Goal: Transaction & Acquisition: Purchase product/service

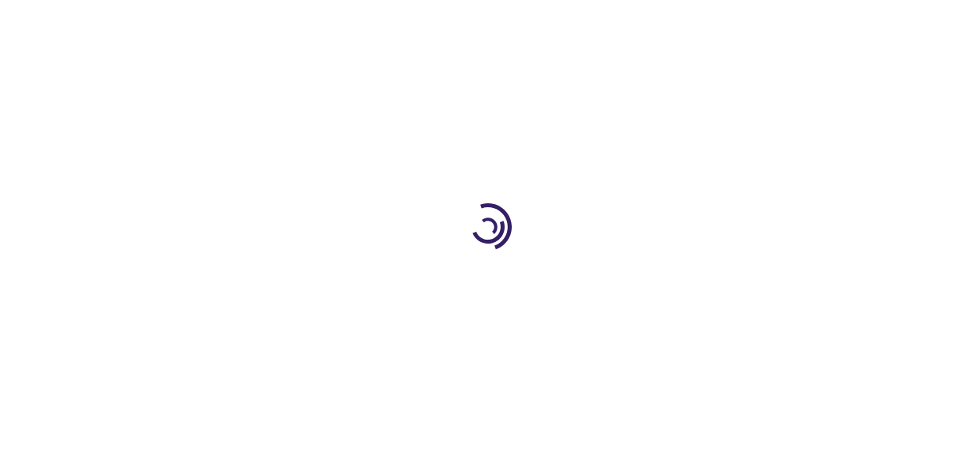
type input "0"
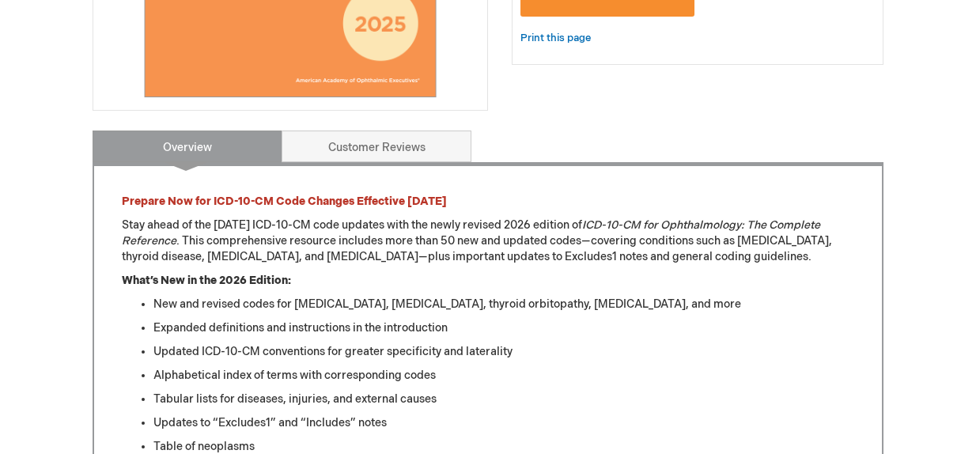
scroll to position [553, 0]
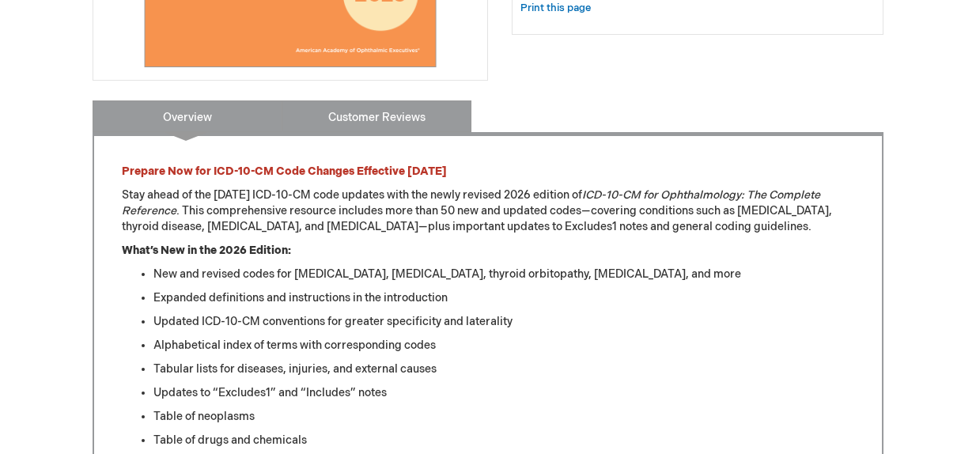
click at [389, 111] on link "Customer Reviews" at bounding box center [376, 116] width 190 height 32
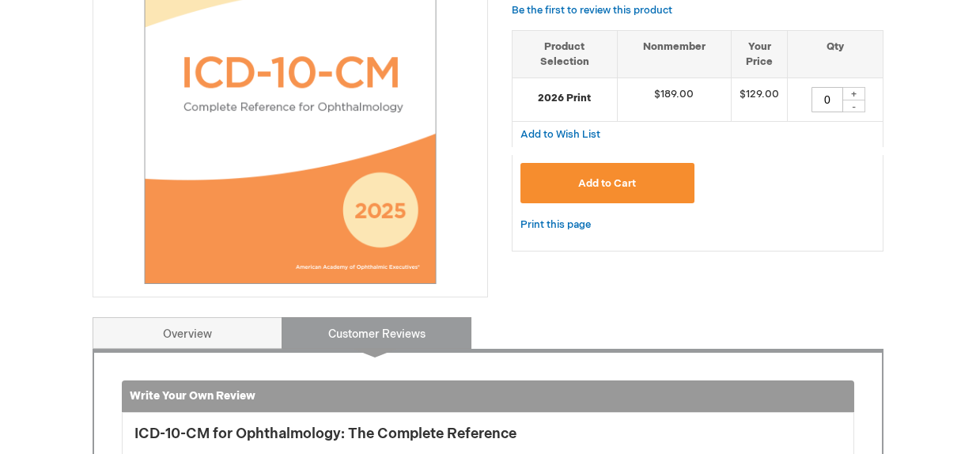
scroll to position [338, 0]
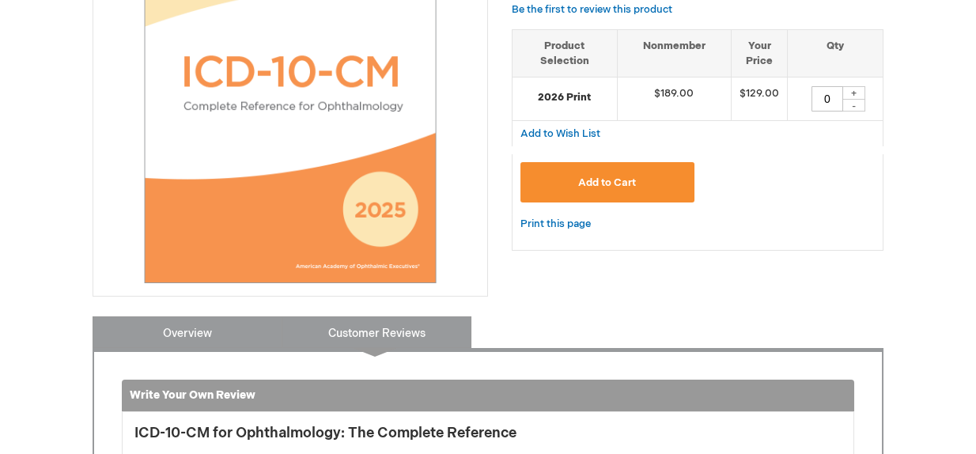
click at [225, 335] on link "Overview" at bounding box center [188, 332] width 190 height 32
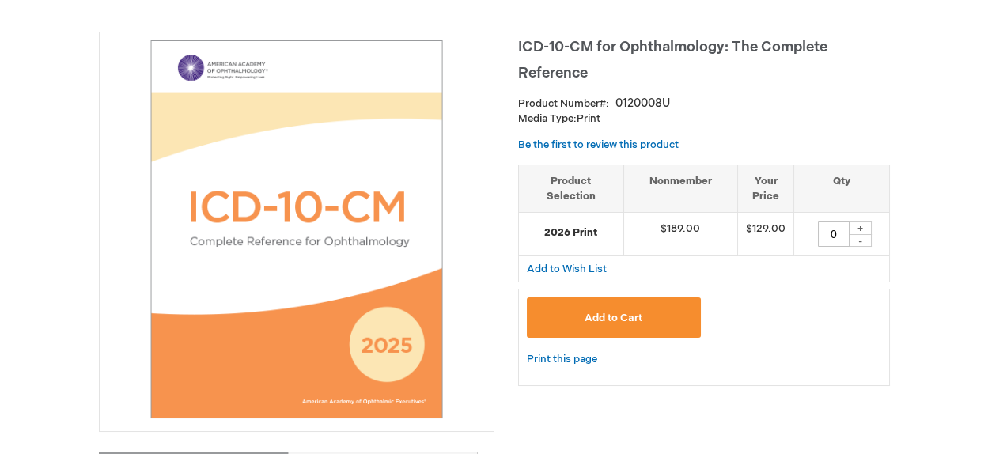
scroll to position [179, 0]
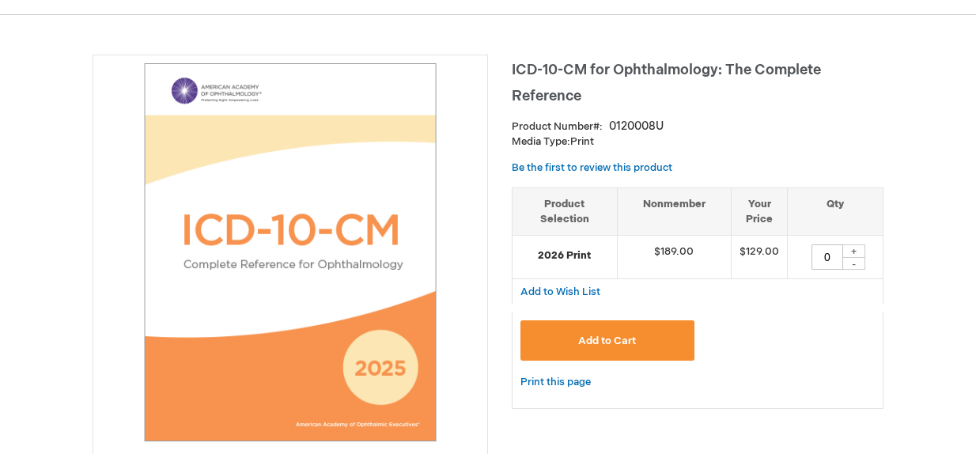
click at [633, 334] on span "Add to Cart" at bounding box center [607, 340] width 58 height 13
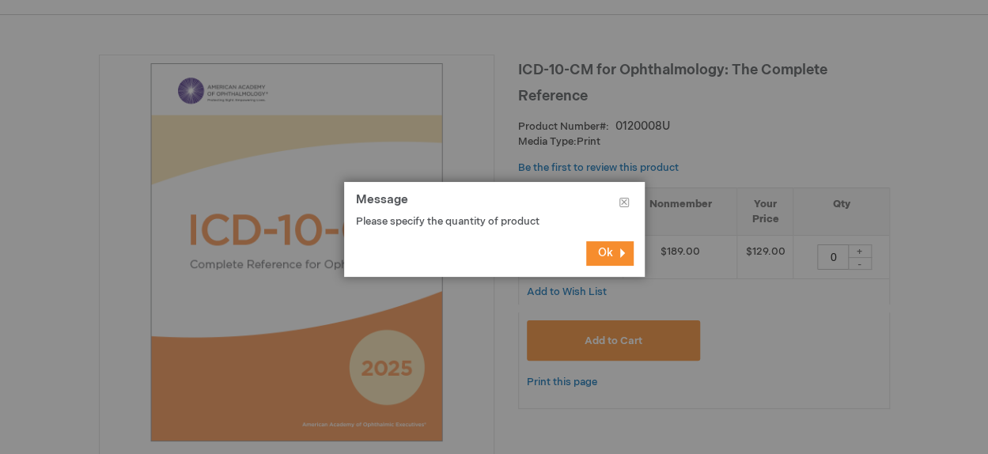
click at [612, 252] on span "Ok" at bounding box center [605, 252] width 15 height 13
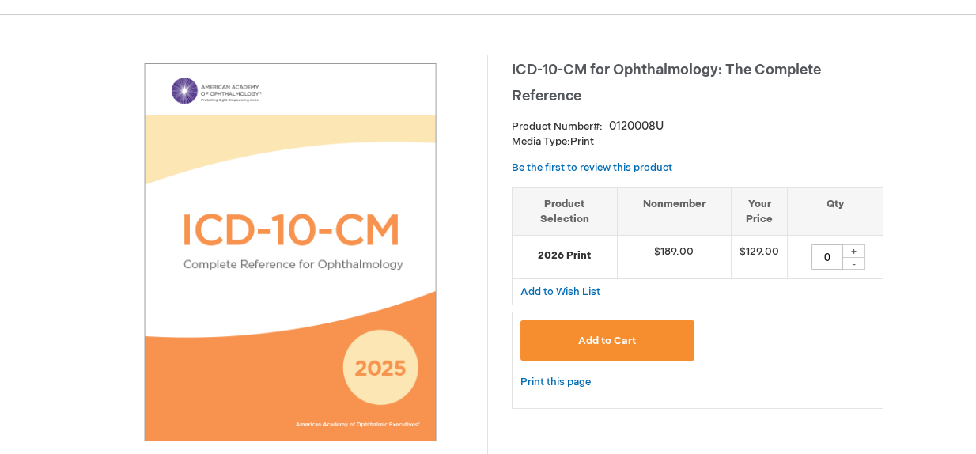
click at [852, 251] on div "+" at bounding box center [853, 250] width 24 height 13
type input "1"
click at [581, 343] on span "Add to Cart" at bounding box center [607, 340] width 58 height 13
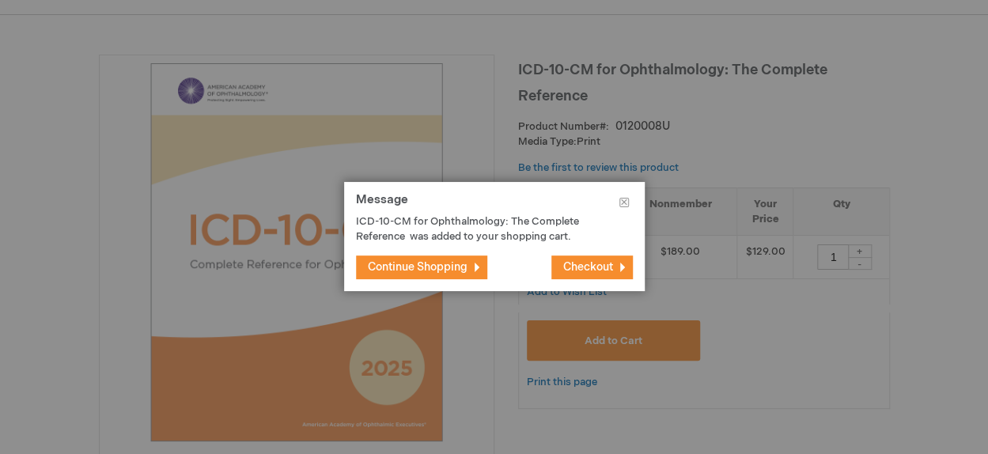
click at [606, 269] on span "Checkout" at bounding box center [588, 266] width 50 height 13
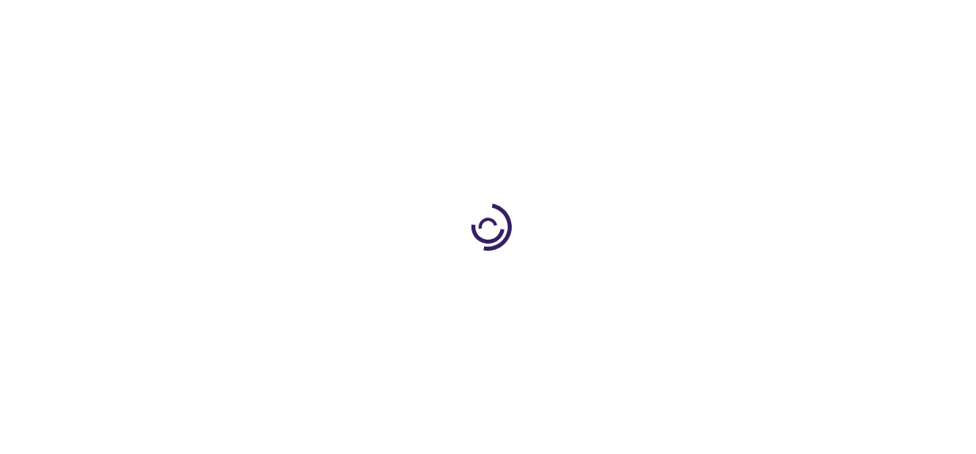
select select "US"
select select "51"
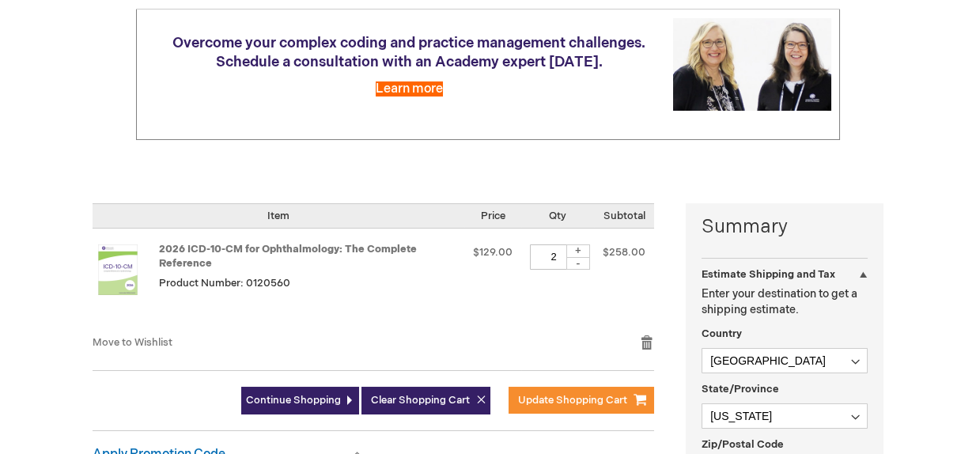
scroll to position [237, 0]
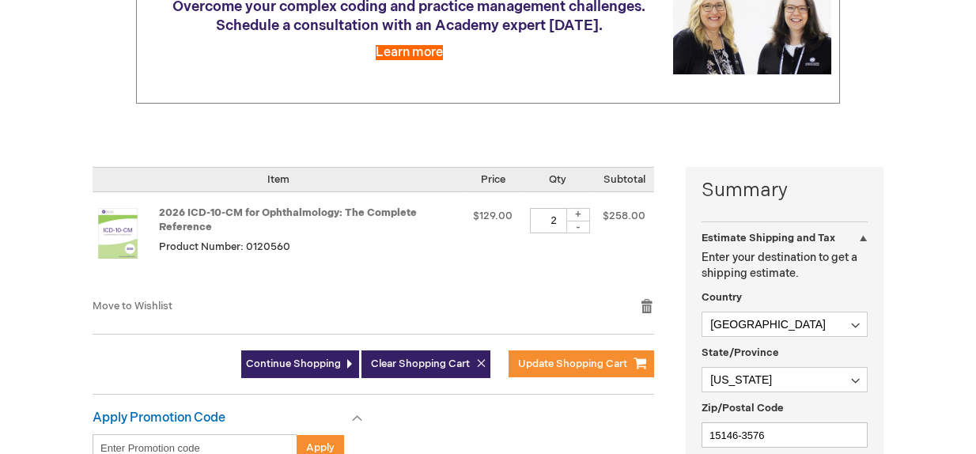
click at [580, 229] on div "-" at bounding box center [578, 227] width 24 height 13
type input "1"
click at [608, 274] on td "$258.00" at bounding box center [624, 245] width 60 height 106
click at [499, 268] on td "$129.00" at bounding box center [492, 245] width 57 height 106
click at [416, 236] on div "2026 ICD-10-CM for Ophthalmology: The Complete Reference Product Number: 0120560" at bounding box center [308, 245] width 299 height 74
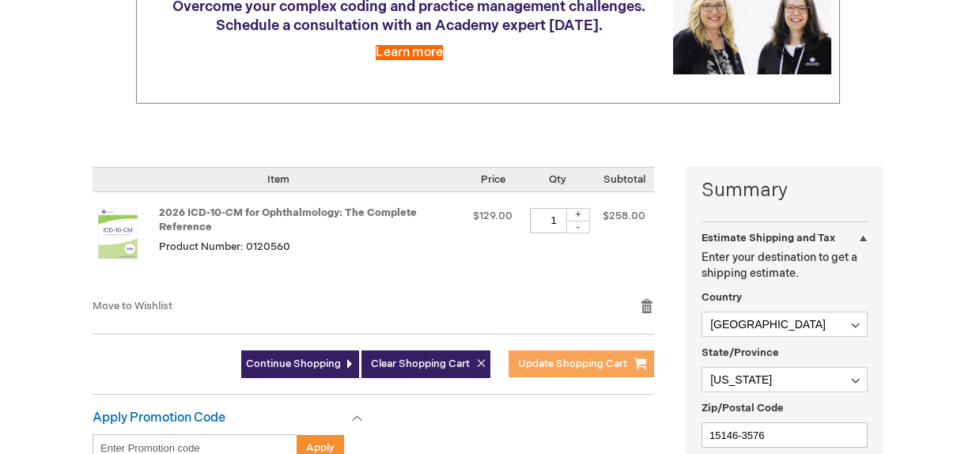
click at [595, 365] on span "Update Shopping Cart" at bounding box center [572, 363] width 109 height 13
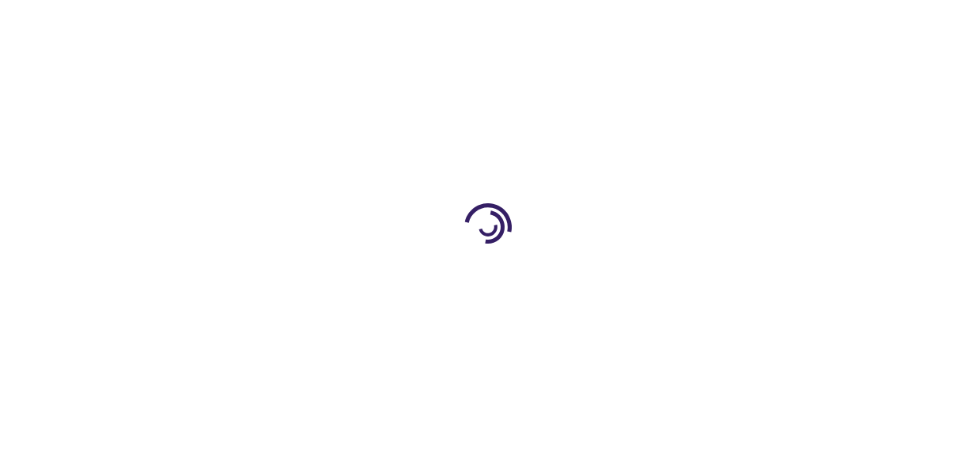
select select "US"
select select "51"
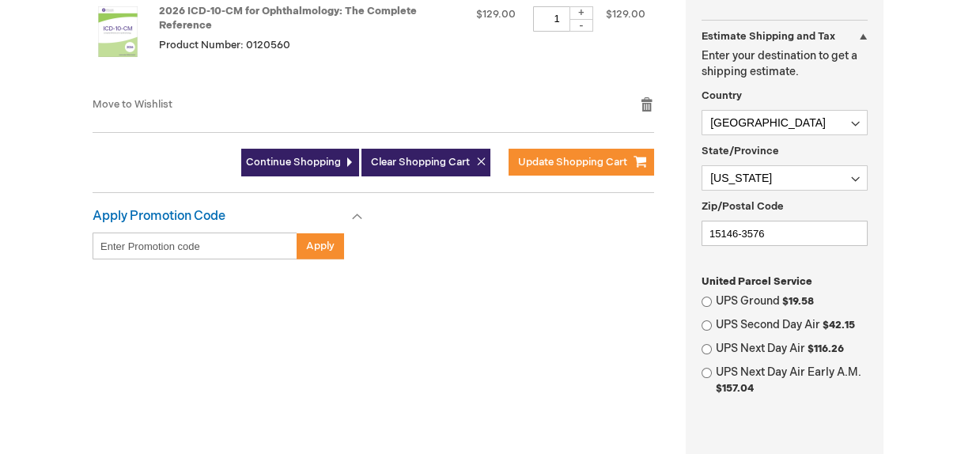
scroll to position [474, 0]
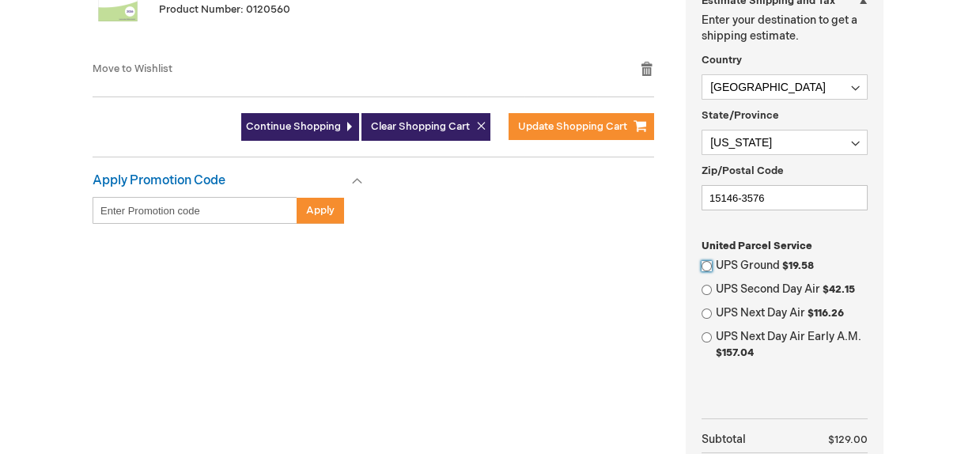
click at [708, 265] on input "UPS Ground $19.58" at bounding box center [706, 266] width 10 height 10
radio input "true"
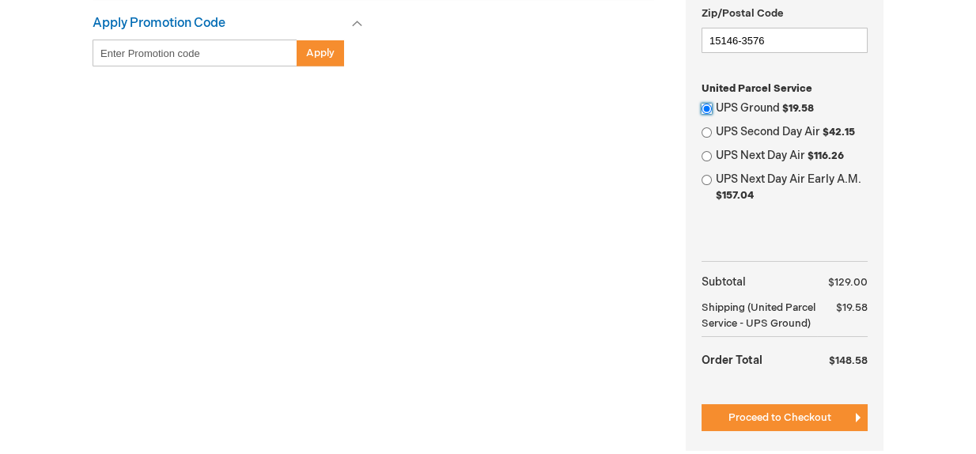
scroll to position [633, 0]
click at [830, 421] on span "Proceed to Checkout" at bounding box center [779, 416] width 103 height 13
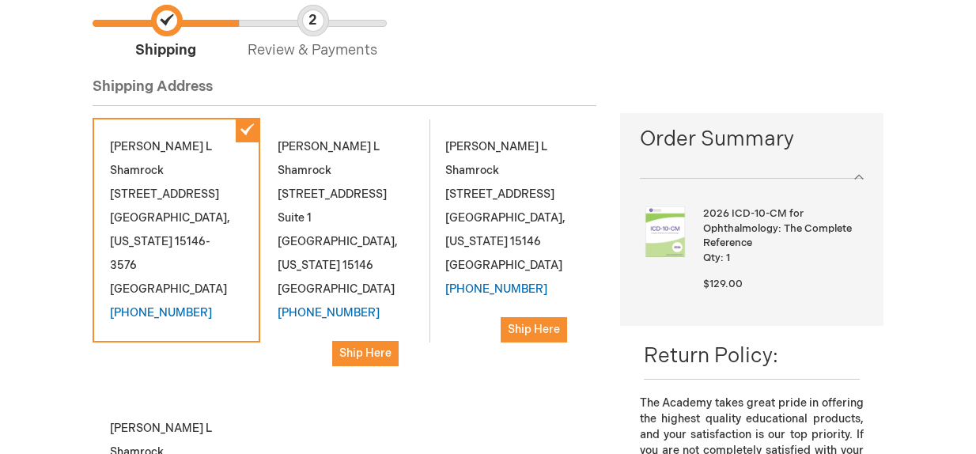
scroll to position [158, 0]
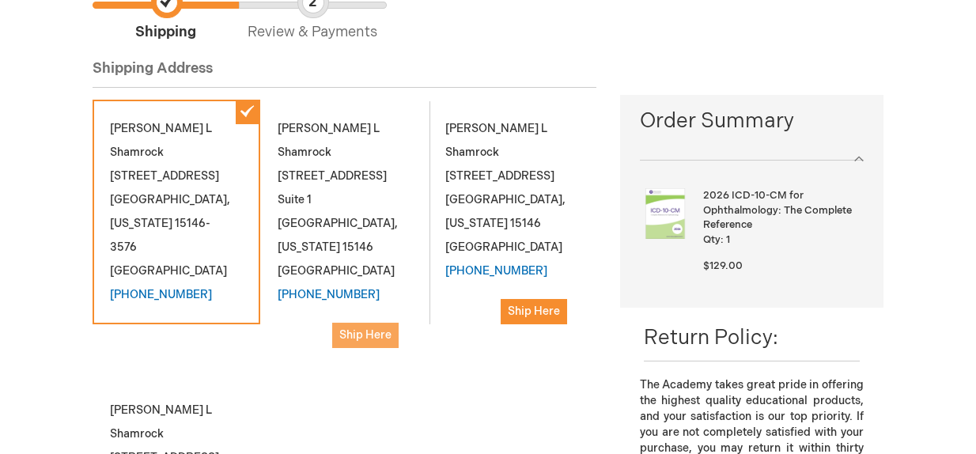
click at [369, 328] on span "Ship Here" at bounding box center [365, 334] width 52 height 13
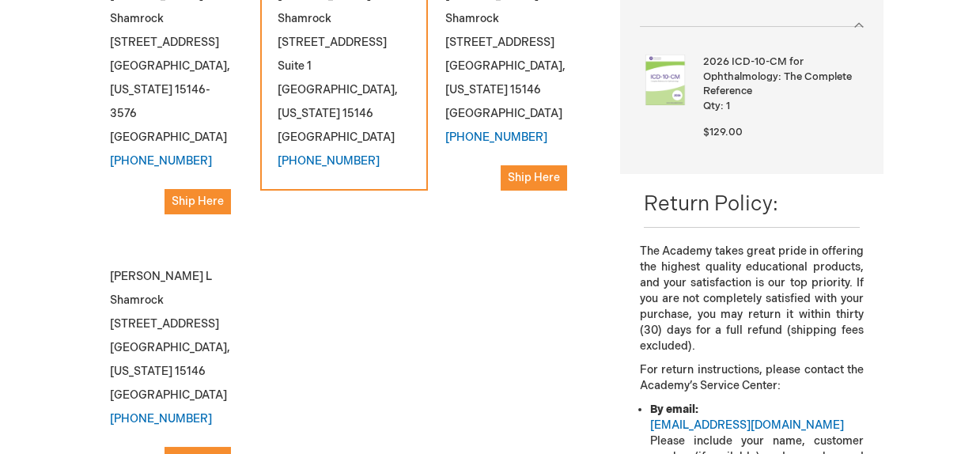
scroll to position [316, 0]
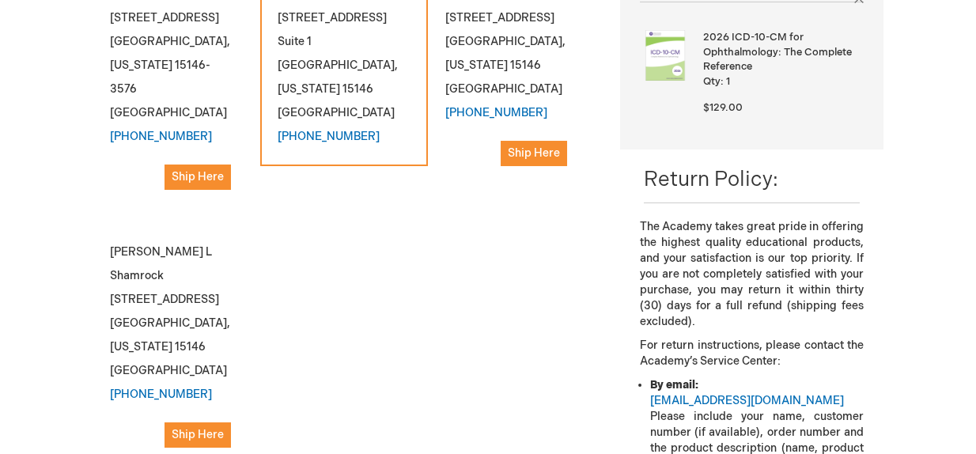
click at [381, 113] on div "Cindy L Shamrock 2571 Mosside Blvd. Suite 1 Monroeville , Pennsylvania 15146 Un…" at bounding box center [344, 53] width 168 height 225
click at [381, 111] on div "Cindy L Shamrock 2571 Mosside Blvd. Suite 1 Monroeville , Pennsylvania 15146 Un…" at bounding box center [344, 53] width 168 height 225
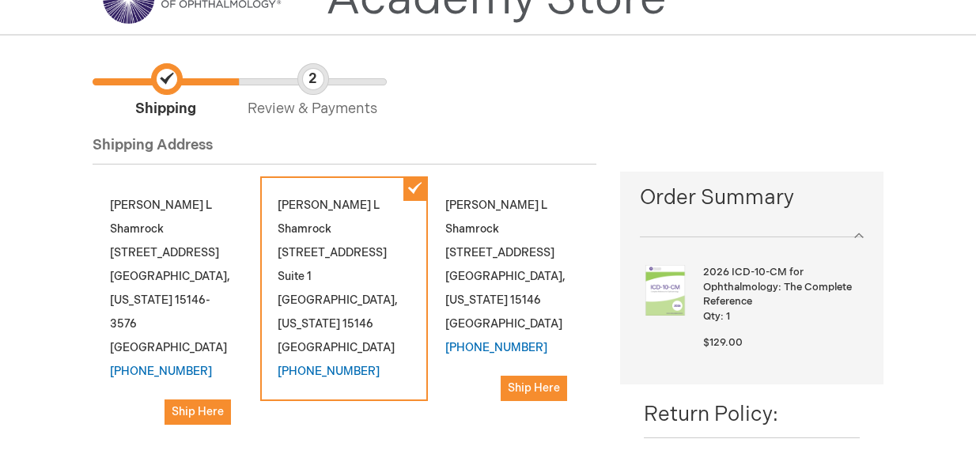
scroll to position [79, 0]
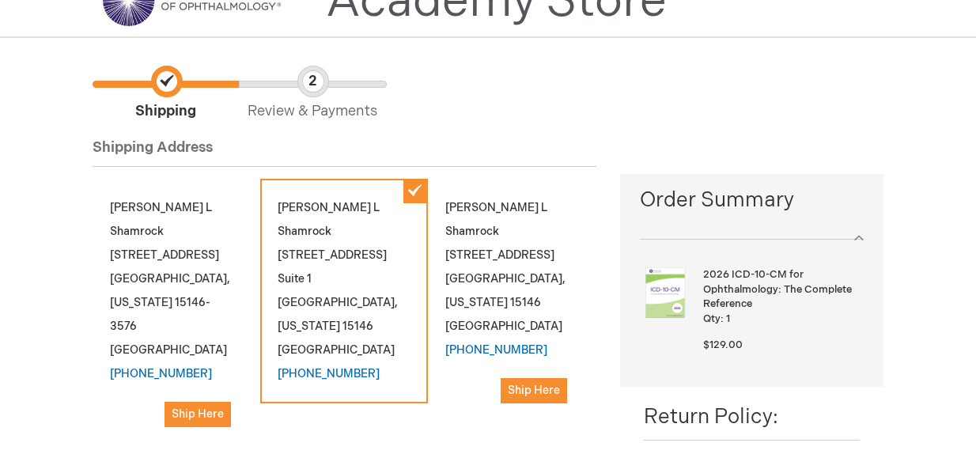
click at [289, 94] on span "Review & Payments" at bounding box center [312, 94] width 146 height 56
click at [474, 256] on div "Cindy L Shamrock 2571 Mosside Boulevard Monroeville , Pennsylvania 15146 United…" at bounding box center [512, 300] width 168 height 242
click at [555, 330] on div "Cindy L Shamrock 2571 Mosside Boulevard Monroeville , Pennsylvania 15146 United…" at bounding box center [512, 300] width 168 height 242
click at [340, 367] on link "[PHONE_NUMBER]" at bounding box center [329, 373] width 102 height 13
click at [413, 191] on div "Cindy L Shamrock 2571 Mosside Blvd. Suite 1 Monroeville , Pennsylvania 15146 Un…" at bounding box center [344, 291] width 168 height 225
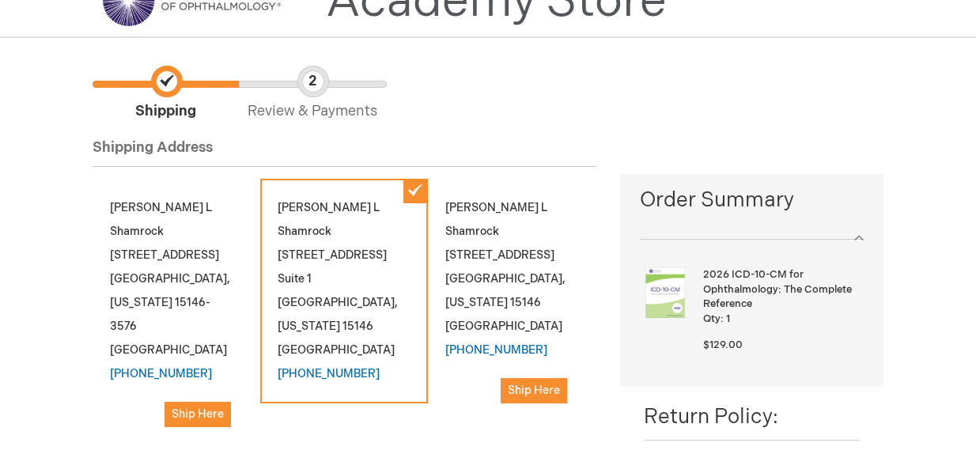
click at [413, 191] on div "Cindy L Shamrock 2571 Mosside Blvd. Suite 1 Monroeville , Pennsylvania 15146 Un…" at bounding box center [344, 291] width 168 height 225
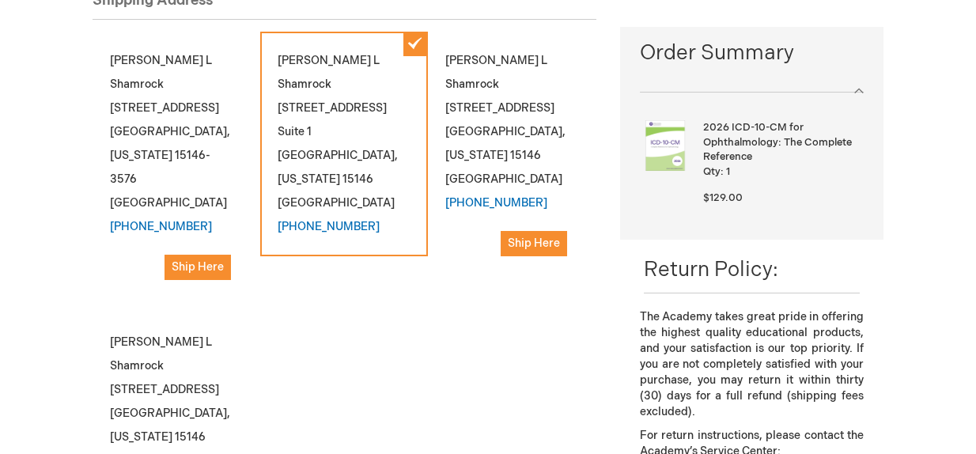
scroll to position [237, 0]
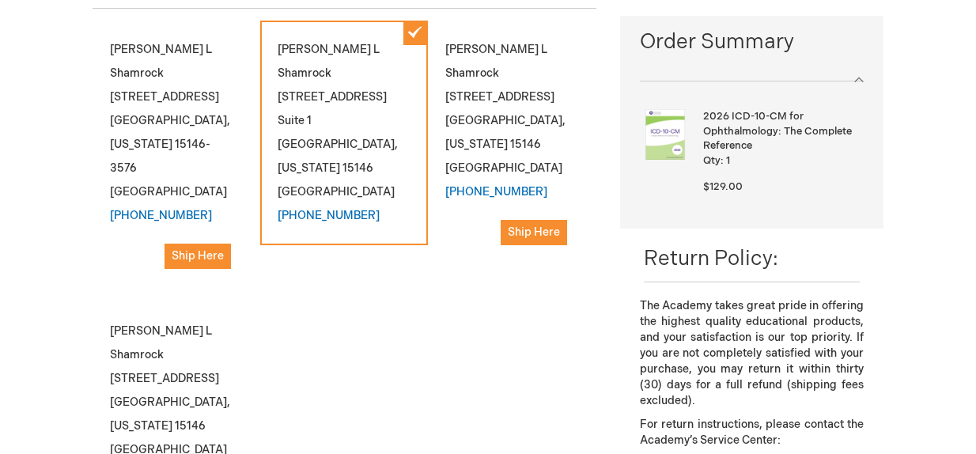
click at [383, 210] on div "Cindy L Shamrock 2571 Mosside Blvd. Suite 1 Monroeville , Pennsylvania 15146 Un…" at bounding box center [344, 133] width 168 height 225
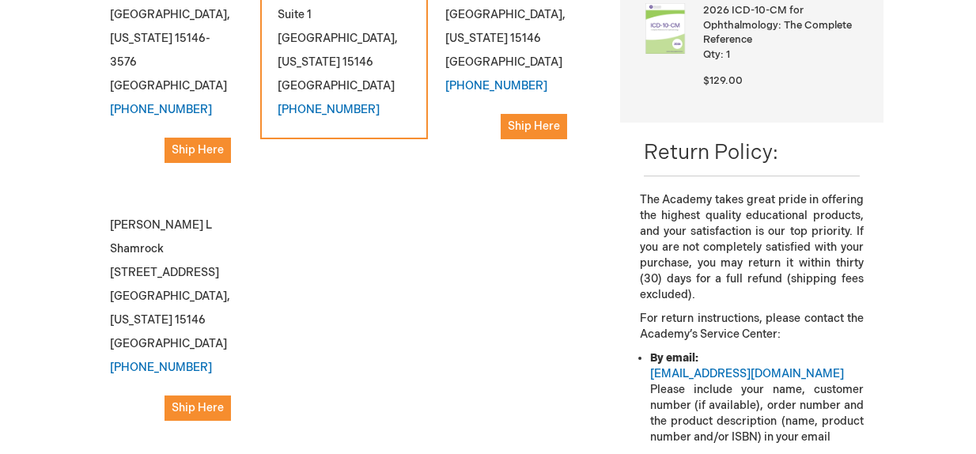
scroll to position [395, 0]
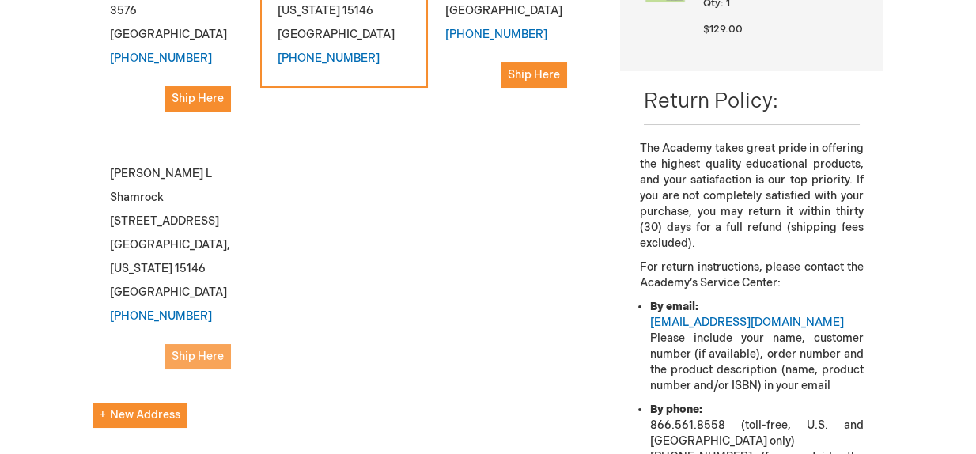
click at [207, 349] on span "Ship Here" at bounding box center [198, 355] width 52 height 13
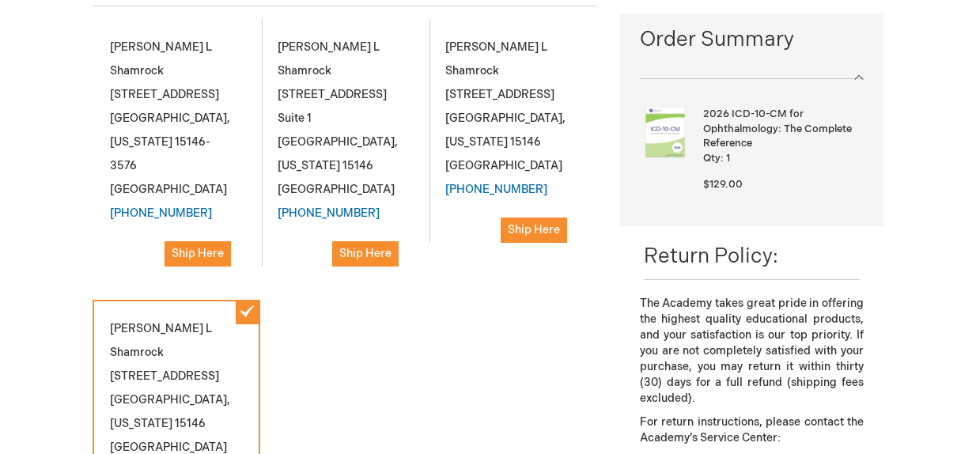
scroll to position [237, 0]
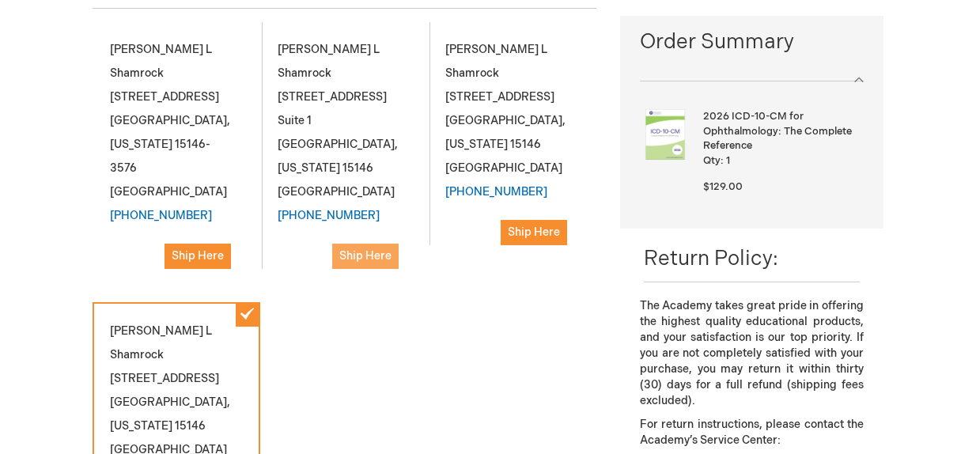
click at [376, 249] on span "Ship Here" at bounding box center [365, 255] width 52 height 13
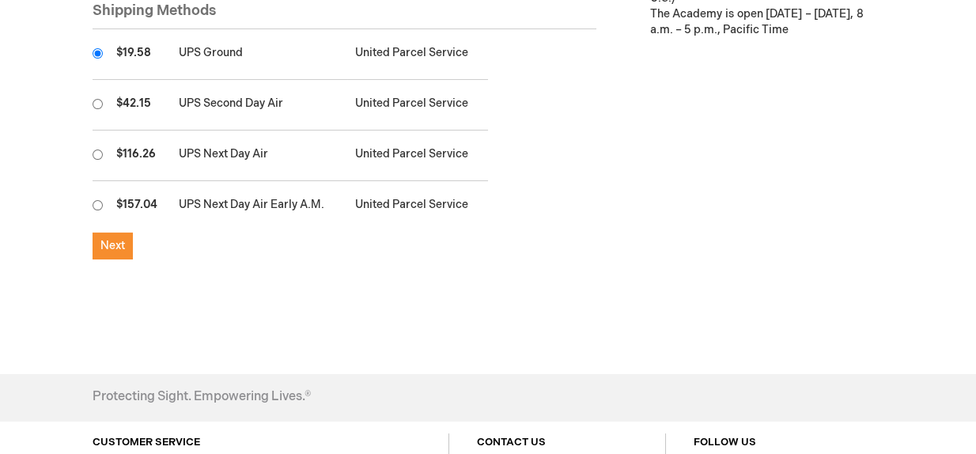
scroll to position [870, 0]
click at [120, 232] on button "Next" at bounding box center [113, 245] width 40 height 27
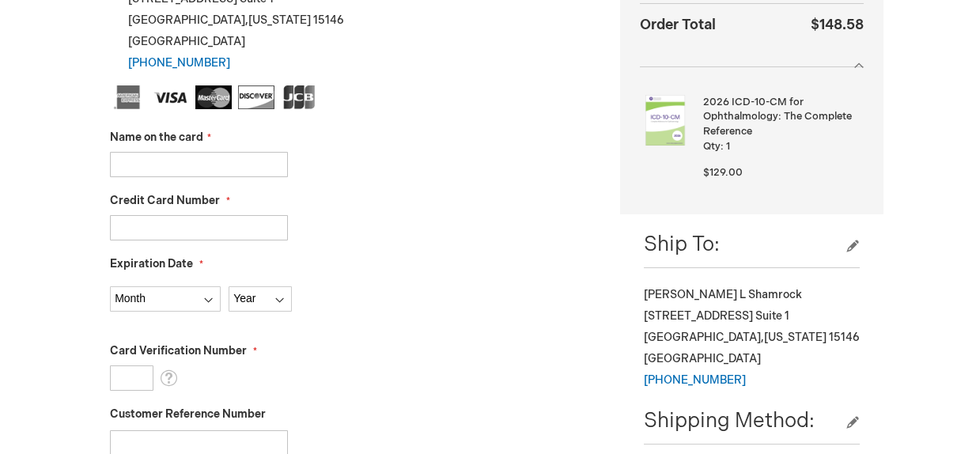
scroll to position [395, 0]
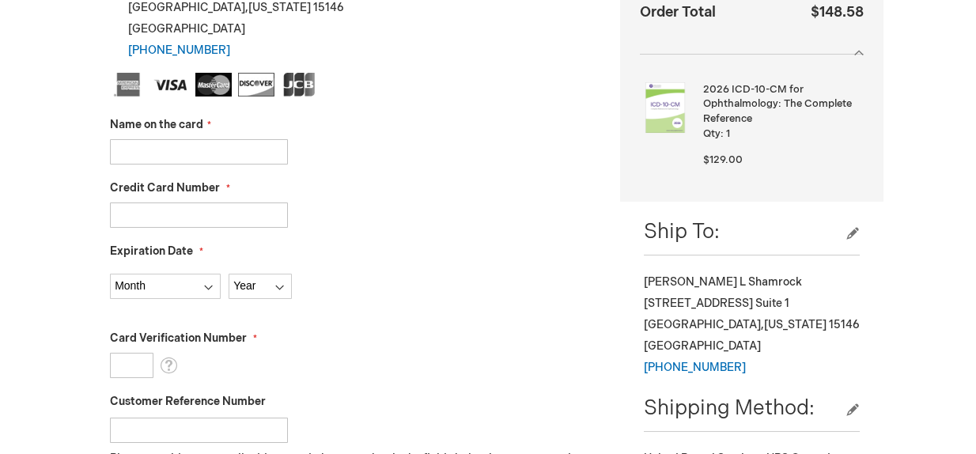
click at [161, 151] on input "Name on the card" at bounding box center [199, 151] width 178 height 25
type input "Cynthia Shamrock"
click at [174, 206] on input "Credit Card Number" at bounding box center [199, 214] width 178 height 25
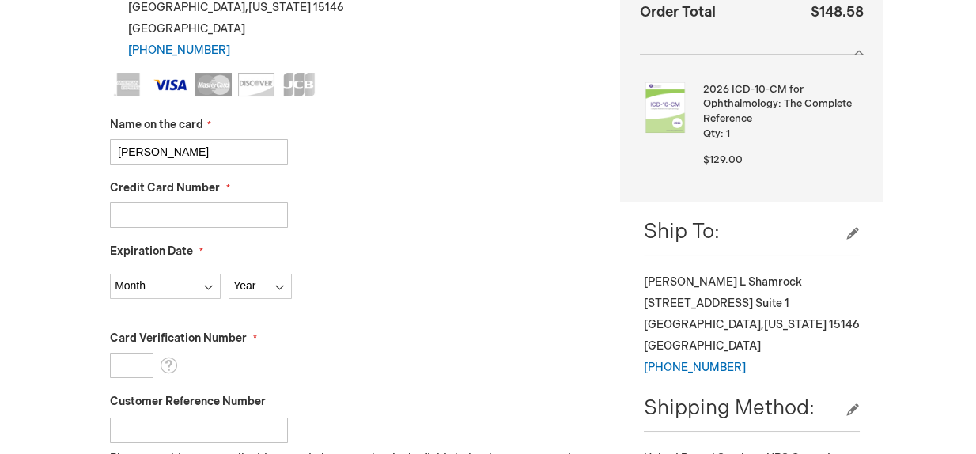
type input "4246315179142946"
click at [205, 287] on select "Month 01 - January 02 - February 03 - March 04 - April 05 - May 06 - June 07 - …" at bounding box center [165, 286] width 111 height 25
select select "12"
click at [110, 274] on select "Month 01 - January 02 - February 03 - March 04 - April 05 - May 06 - June 07 - …" at bounding box center [165, 286] width 111 height 25
click at [280, 284] on select "Year 2025 2026 2027 2028 2029 2030 2031 2032 2033 2034 2035" at bounding box center [260, 286] width 63 height 25
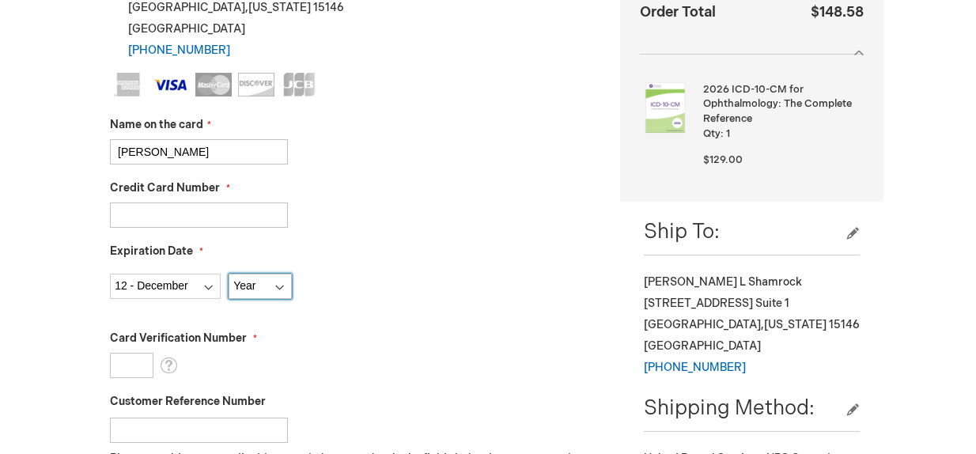
select select "2027"
click at [229, 274] on select "Year 2025 2026 2027 2028 2029 2030 2031 2032 2033 2034 2035" at bounding box center [260, 286] width 63 height 25
click at [128, 361] on input "Card Verification Number" at bounding box center [131, 365] width 43 height 25
type input "551"
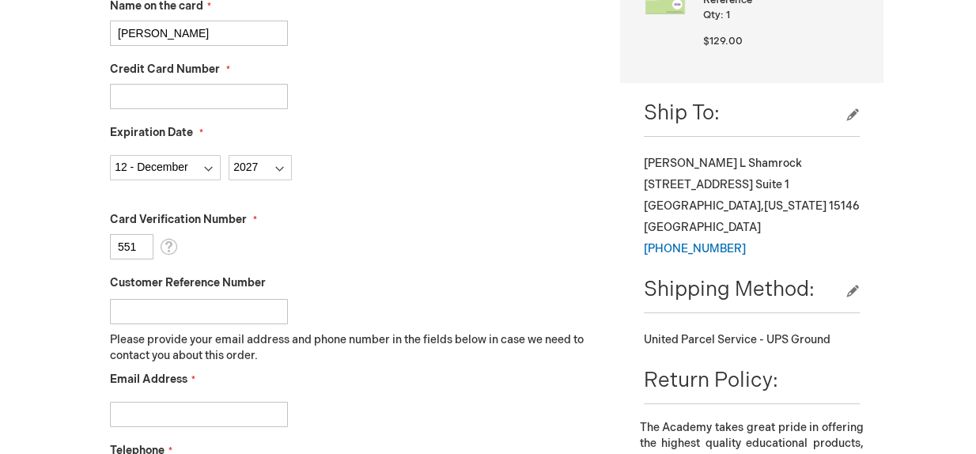
scroll to position [553, 0]
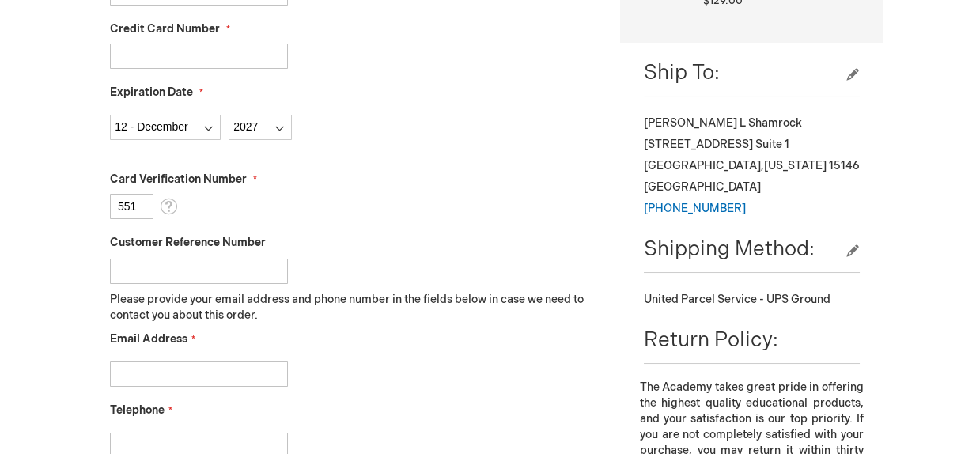
click at [172, 374] on input "Email Address" at bounding box center [199, 373] width 178 height 25
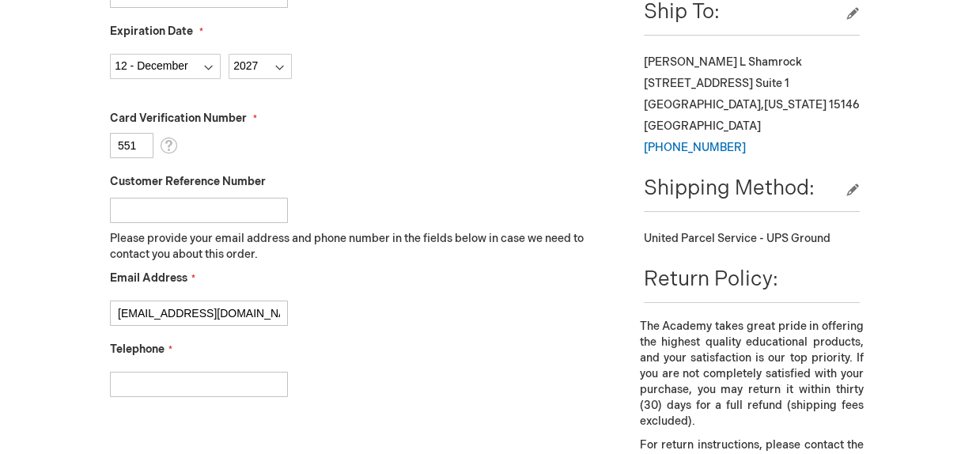
scroll to position [712, 0]
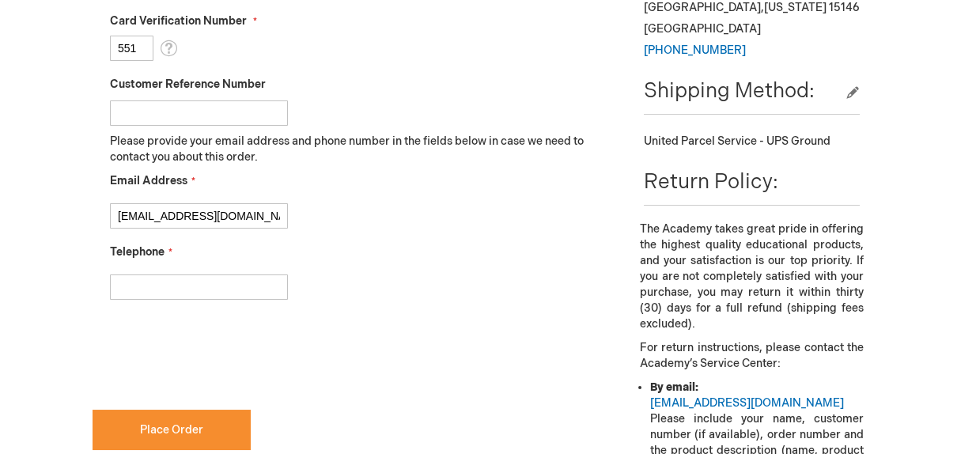
type input "cshamr@gmail.com"
click at [137, 290] on input "Telephone" at bounding box center [199, 286] width 178 height 25
type input "4128568811"
checkbox input "true"
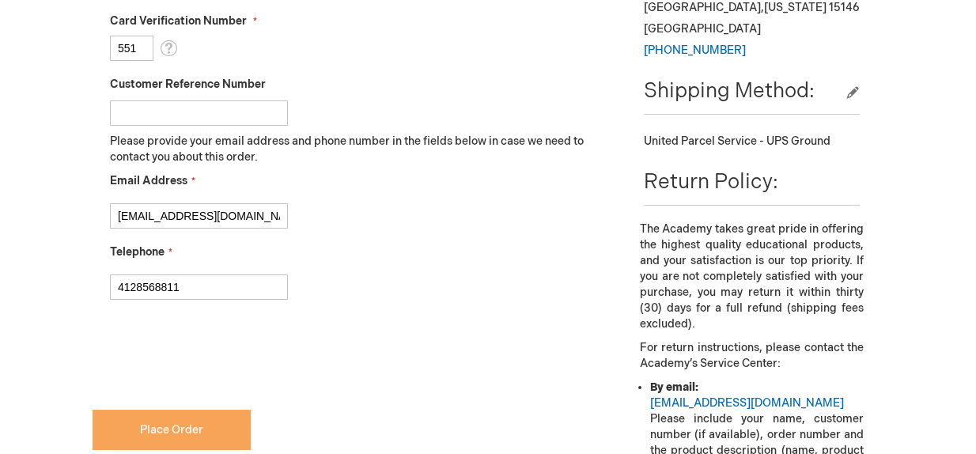
click at [171, 431] on span "Place Order" at bounding box center [171, 429] width 63 height 13
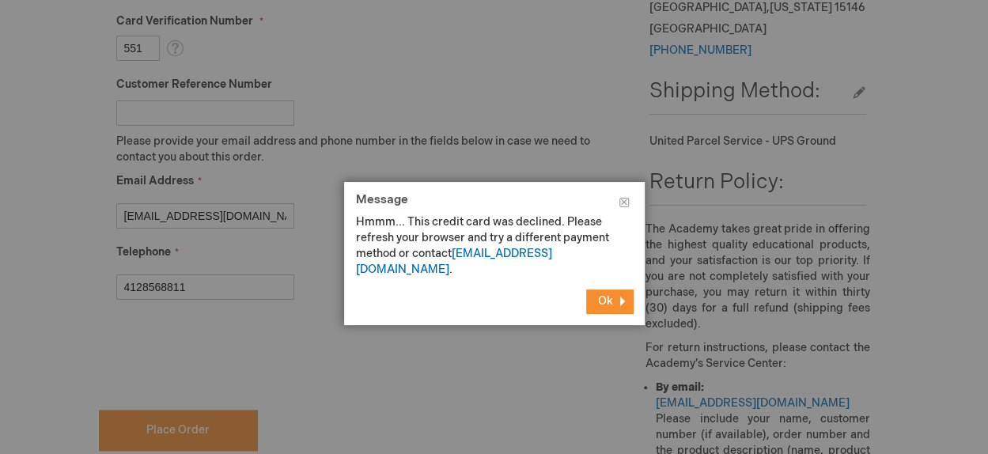
click at [595, 289] on button "Ok" at bounding box center [609, 301] width 47 height 24
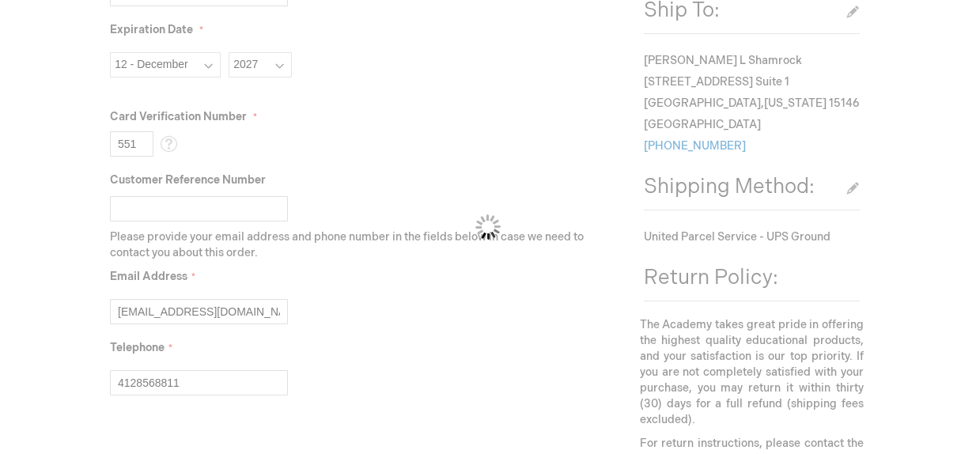
scroll to position [474, 0]
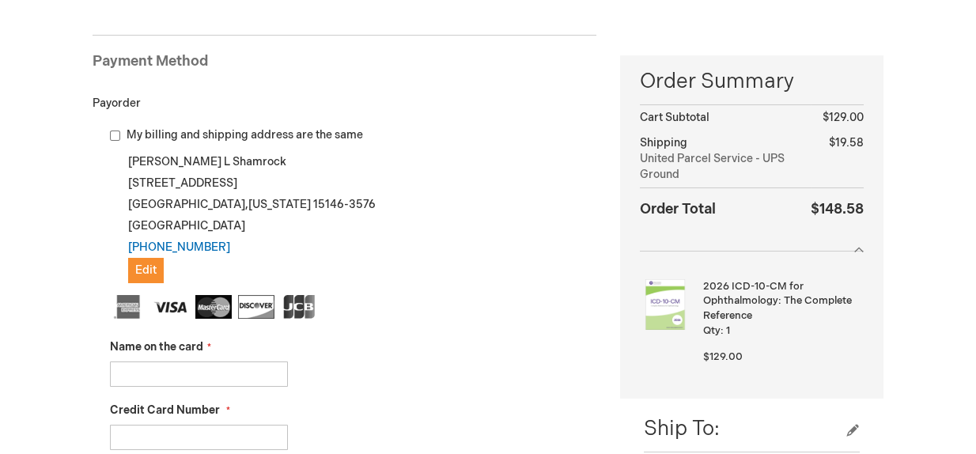
click at [111, 134] on input "My billing and shipping address are the same" at bounding box center [115, 135] width 10 height 10
checkbox input "true"
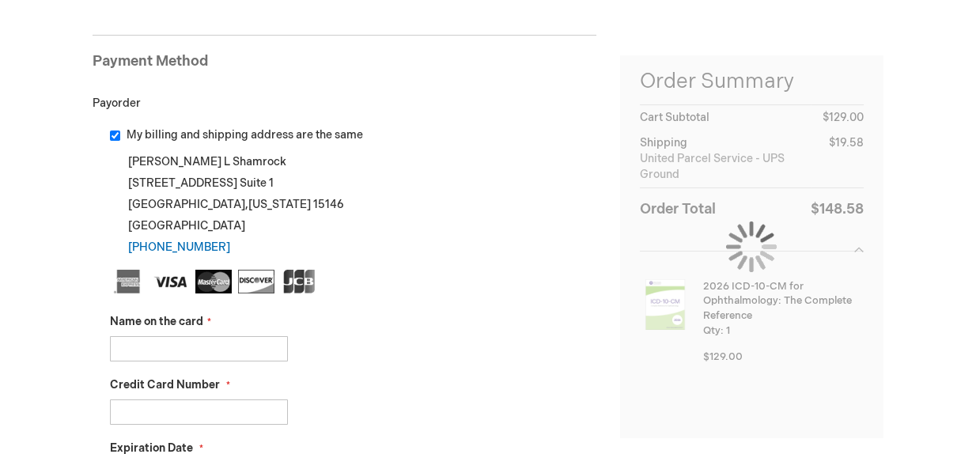
scroll to position [277, 0]
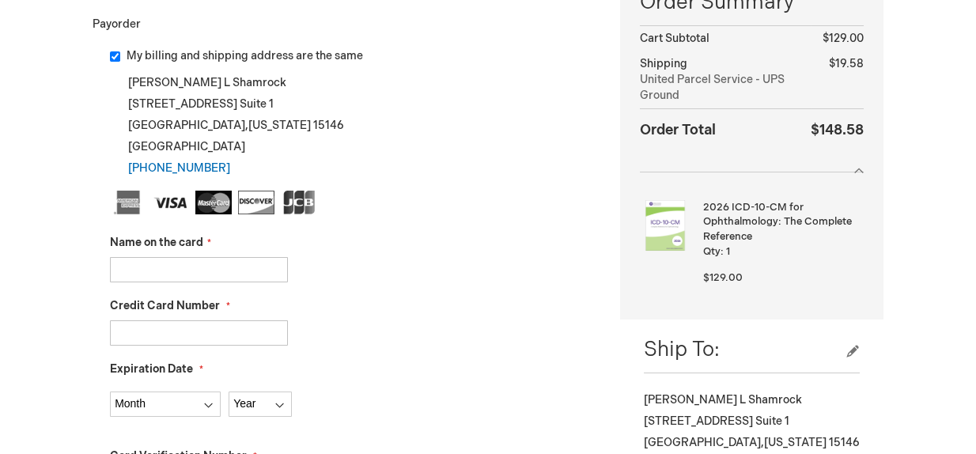
click at [168, 257] on input "Name on the card" at bounding box center [199, 269] width 178 height 25
type input "[PERSON_NAME]"
click at [188, 327] on input "Credit Card Number" at bounding box center [199, 332] width 178 height 25
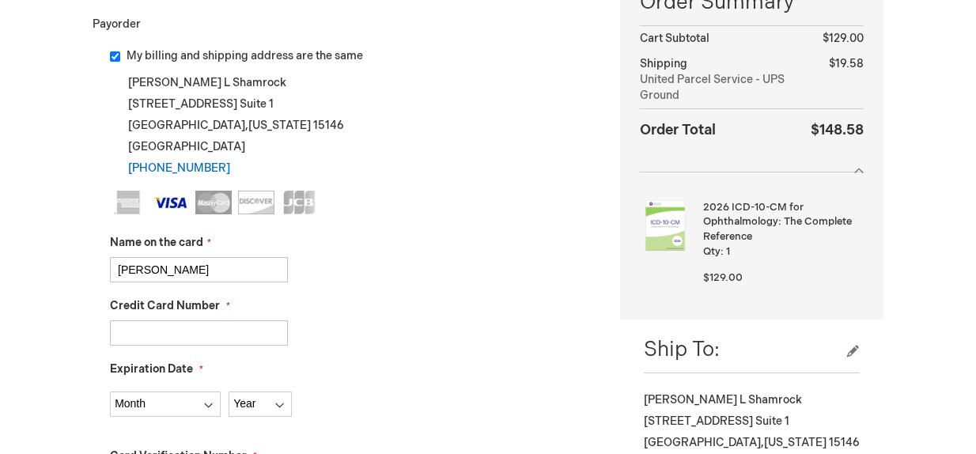
type input "[CREDIT_CARD_NUMBER]"
click at [182, 403] on select "Month [DATE] - [DATE] - [DATE] - [DATE] - [DATE] - [DATE] - [DATE] - [DATE] - […" at bounding box center [165, 403] width 111 height 25
select select "12"
click at [110, 391] on select "Month [DATE] - [DATE] - [DATE] - [DATE] - [DATE] - [DATE] - [DATE] - [DATE] - […" at bounding box center [165, 403] width 111 height 25
click at [271, 402] on select "Year 2025 2026 2027 2028 2029 2030 2031 2032 2033 2034 2035" at bounding box center [260, 403] width 63 height 25
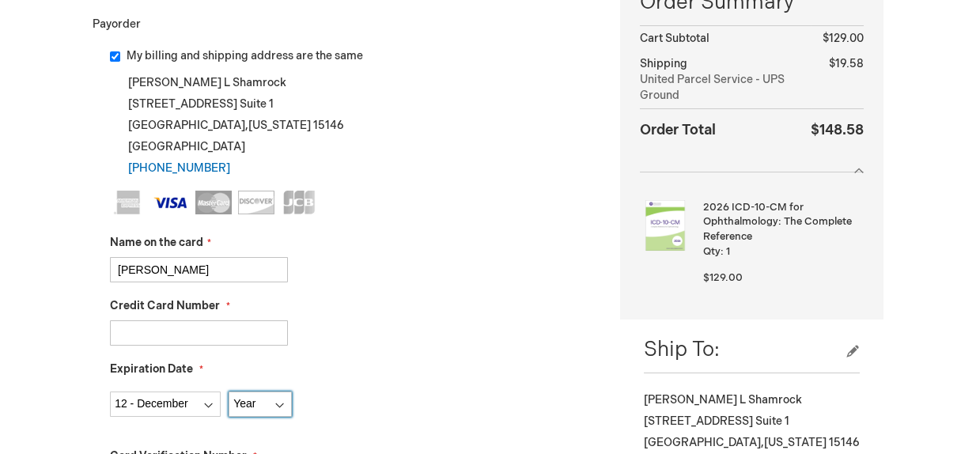
select select "2027"
click at [229, 391] on select "Year 2025 2026 2027 2028 2029 2030 2031 2032 2033 2034 2035" at bounding box center [260, 403] width 63 height 25
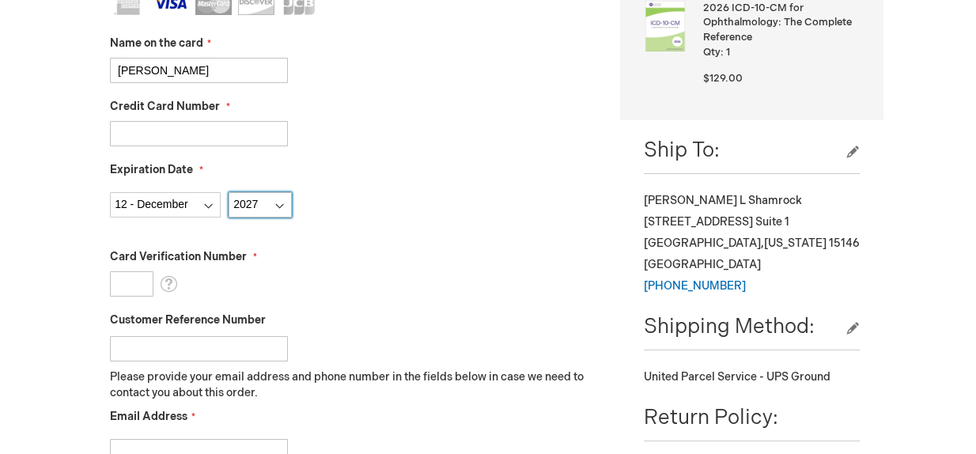
scroll to position [514, 0]
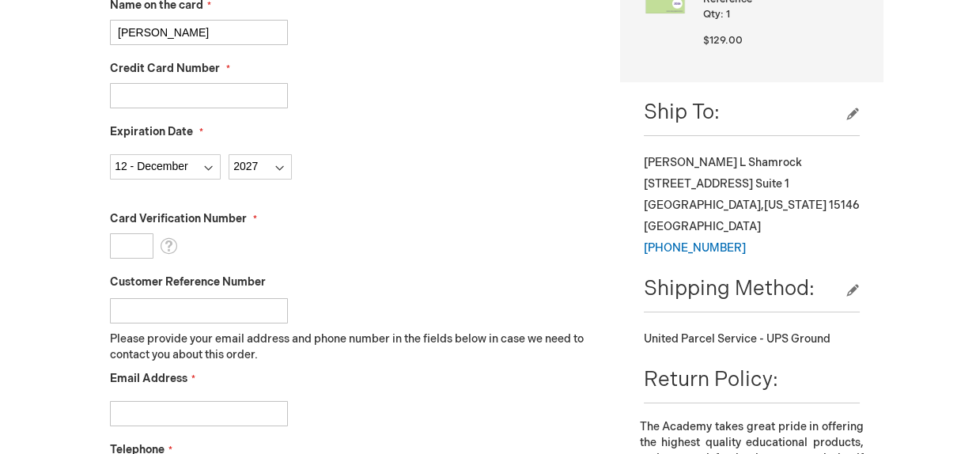
click at [130, 241] on input "Card Verification Number" at bounding box center [131, 245] width 43 height 25
type input "552"
click at [138, 304] on input "Customer Reference Number" at bounding box center [199, 310] width 178 height 25
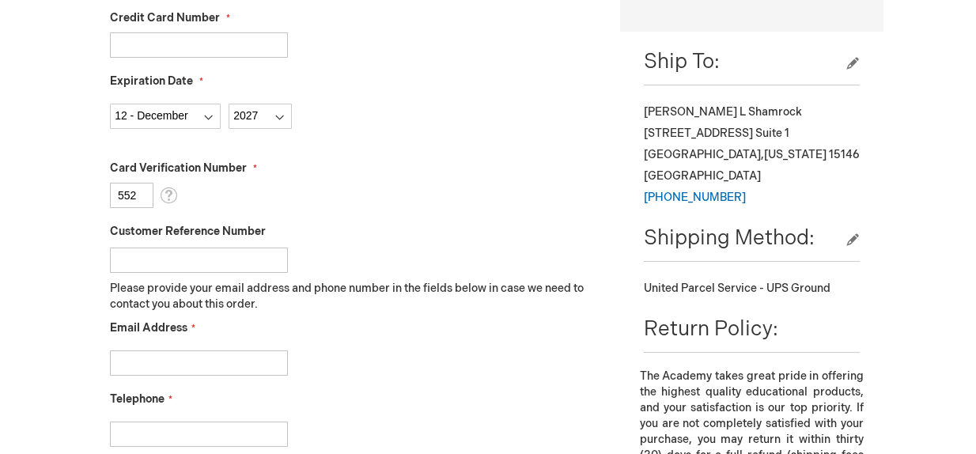
scroll to position [593, 0]
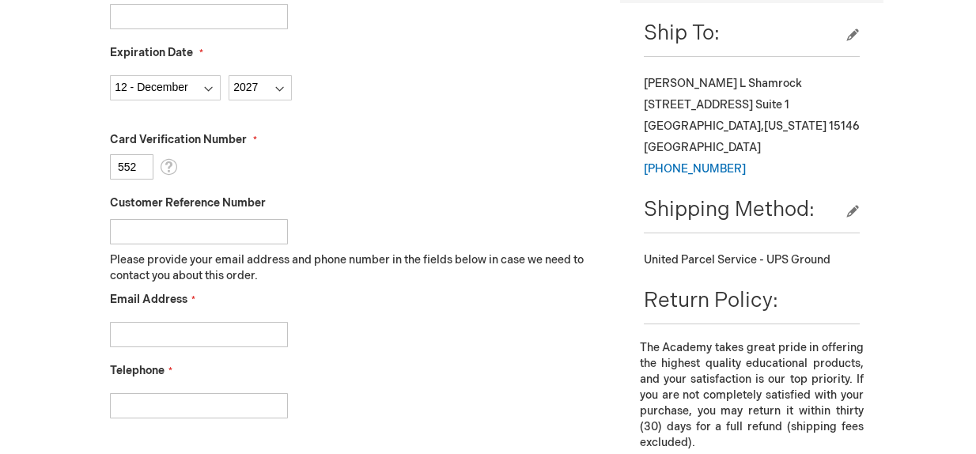
click at [140, 329] on input "Email Address" at bounding box center [199, 334] width 178 height 25
type input "cshamr@gmail.com"
click at [151, 404] on input "Telephone" at bounding box center [199, 405] width 178 height 25
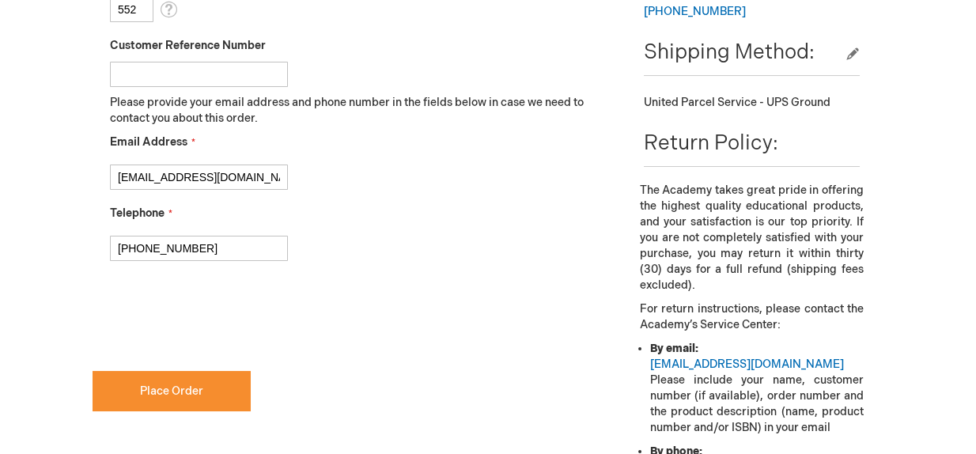
scroll to position [751, 0]
type input "412-856-8811"
checkbox input "true"
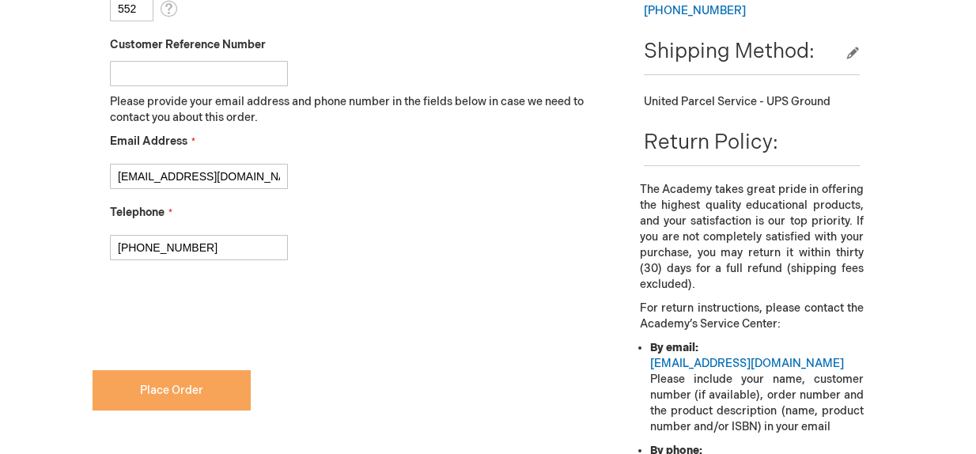
click at [176, 387] on span "Place Order" at bounding box center [171, 389] width 63 height 13
